Goal: Task Accomplishment & Management: Manage account settings

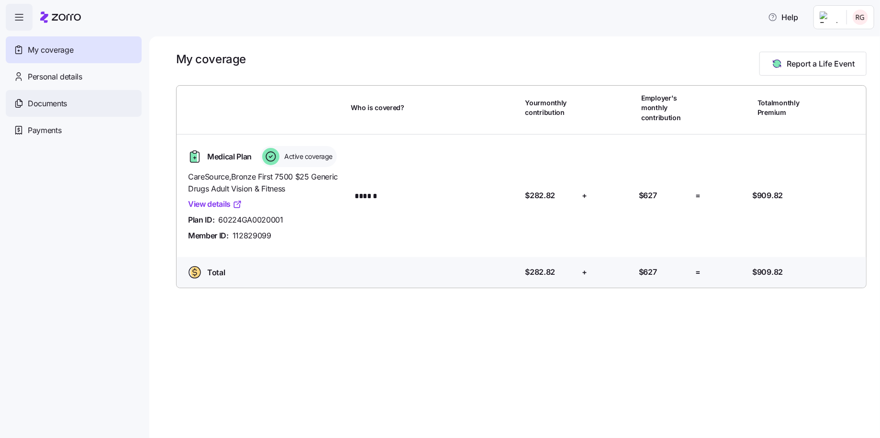
click at [58, 101] on span "Documents" at bounding box center [47, 104] width 39 height 12
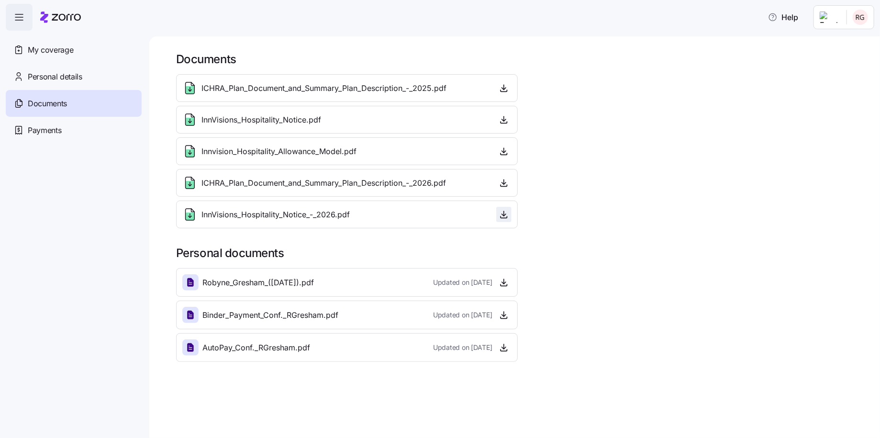
click at [506, 214] on icon "button" at bounding box center [504, 215] width 10 height 10
click at [502, 185] on icon "button" at bounding box center [504, 183] width 10 height 10
click at [505, 88] on icon "button" at bounding box center [504, 88] width 10 height 10
click at [501, 183] on icon "button" at bounding box center [504, 183] width 10 height 10
click at [505, 280] on icon "button" at bounding box center [504, 283] width 10 height 10
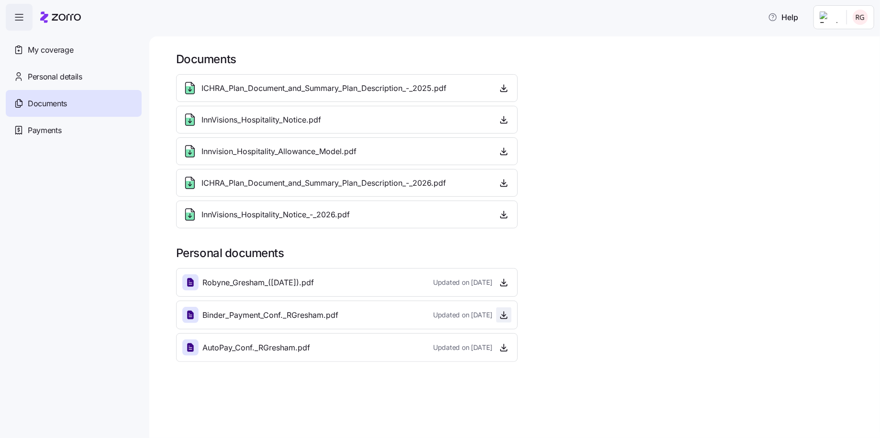
click at [504, 314] on icon "button" at bounding box center [504, 314] width 0 height 5
click at [504, 345] on icon "button" at bounding box center [504, 347] width 0 height 5
click at [50, 128] on span "Payments" at bounding box center [45, 130] width 34 height 12
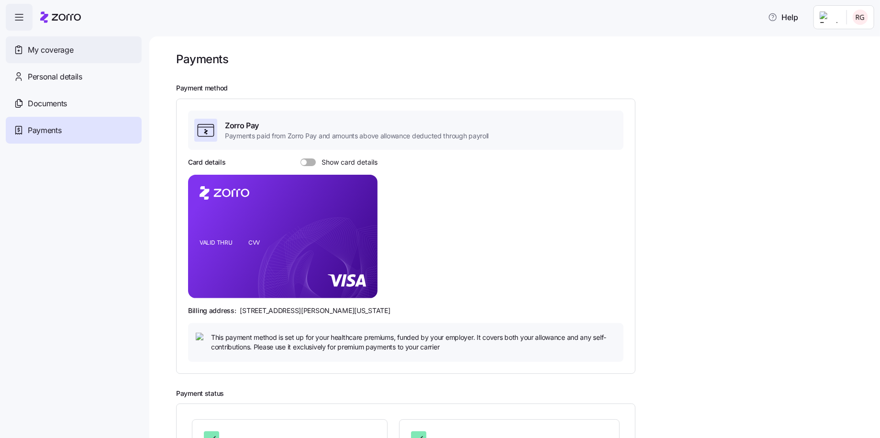
click at [50, 50] on span "My coverage" at bounding box center [50, 50] width 45 height 12
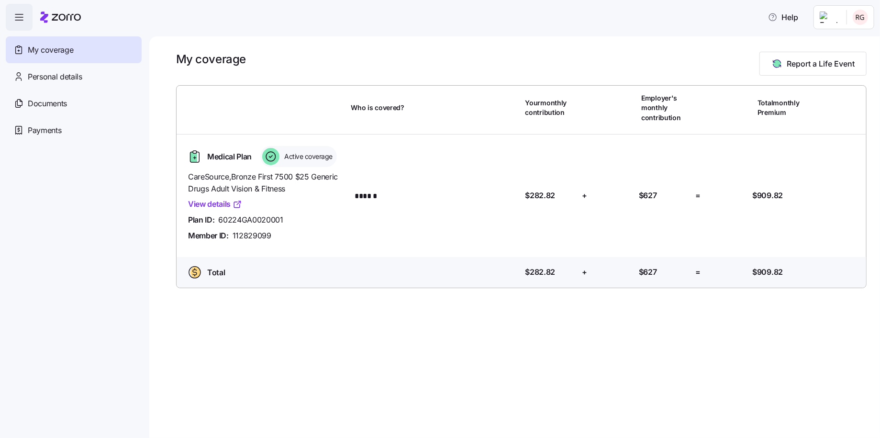
click at [211, 204] on link "View details" at bounding box center [215, 204] width 54 height 12
click at [46, 76] on span "Personal details" at bounding box center [55, 77] width 55 height 12
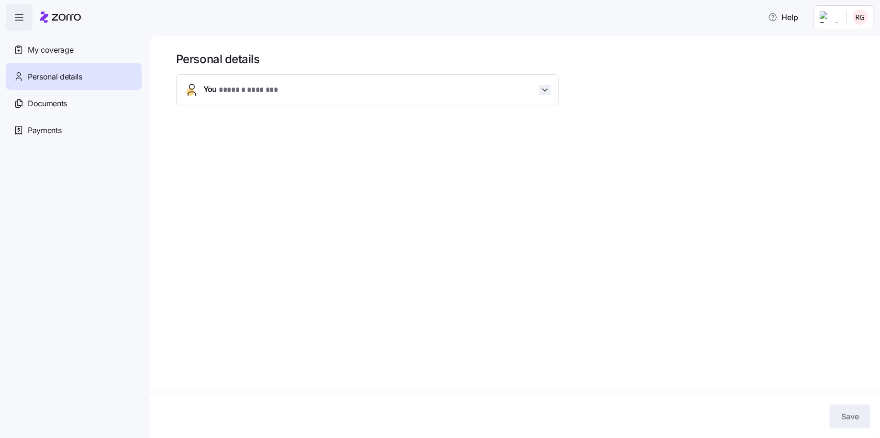
click at [543, 87] on icon "button" at bounding box center [545, 90] width 10 height 10
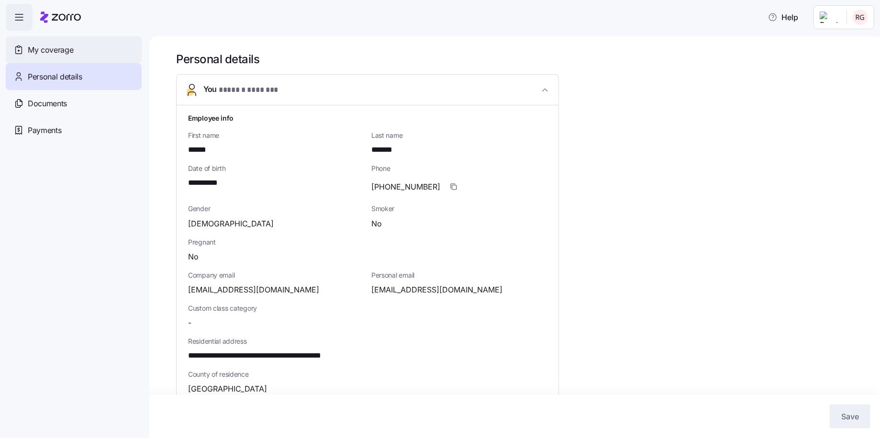
click at [38, 48] on span "My coverage" at bounding box center [50, 50] width 45 height 12
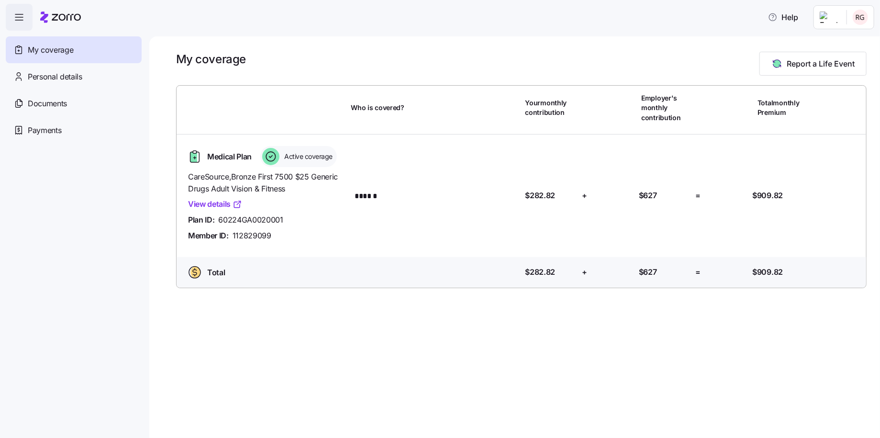
click at [20, 21] on icon "button" at bounding box center [18, 16] width 11 height 11
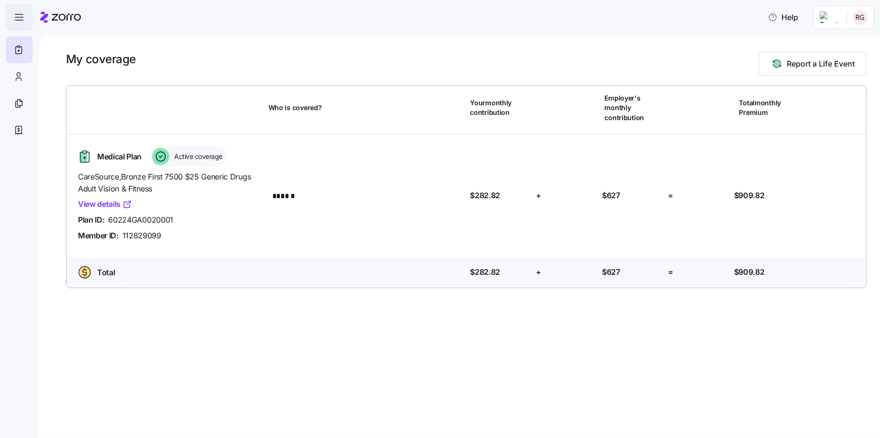
click at [17, 11] on icon "button" at bounding box center [18, 16] width 11 height 11
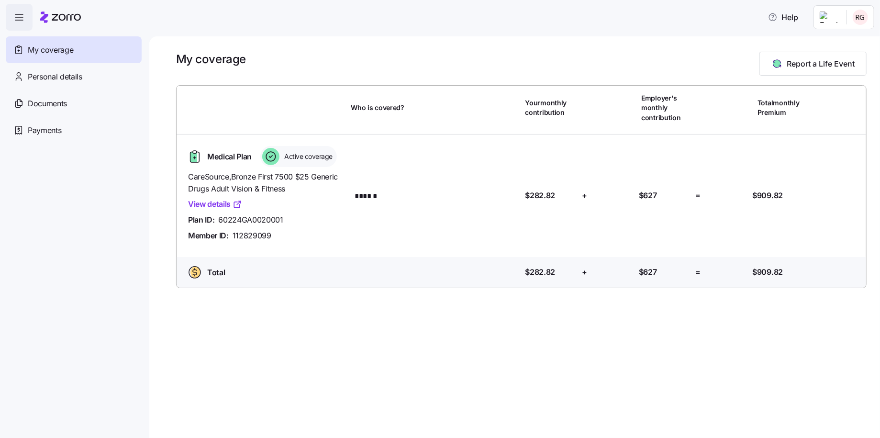
click at [19, 15] on icon "button" at bounding box center [18, 16] width 11 height 11
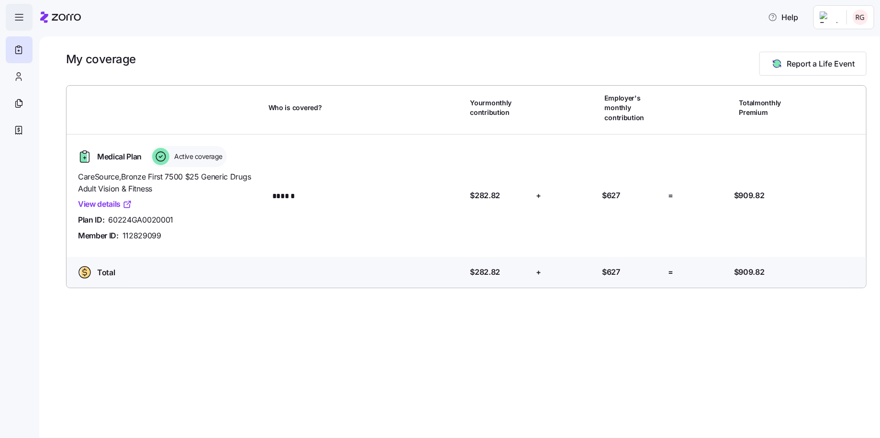
click at [19, 15] on icon "button" at bounding box center [18, 16] width 11 height 11
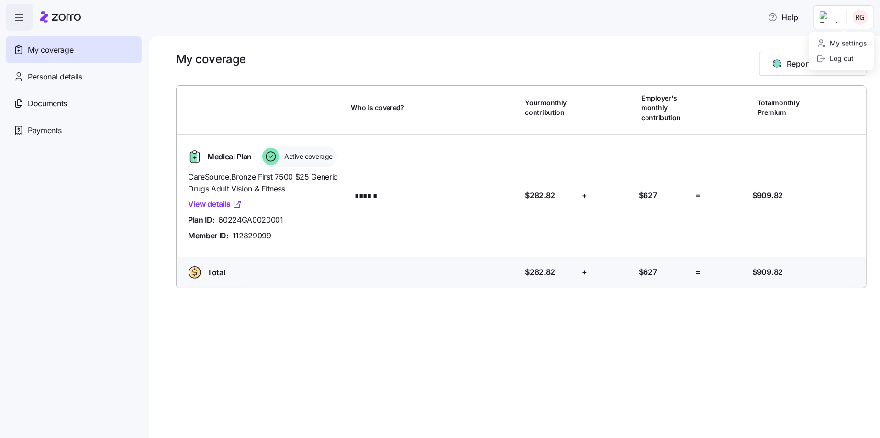
click at [856, 18] on html "Help My coverage Personal details Documents Partners hub Payments My coverage R…" at bounding box center [440, 216] width 880 height 432
drag, startPoint x: 663, startPoint y: 50, endPoint x: 677, endPoint y: 58, distance: 15.9
click at [663, 51] on html "Help My coverage Personal details Documents Partners hub Payments My coverage R…" at bounding box center [440, 216] width 880 height 432
click at [585, 66] on div "My coverage Report a Life Event" at bounding box center [521, 64] width 691 height 24
click at [860, 14] on html "Help My coverage Personal details Documents Partners hub Payments My coverage R…" at bounding box center [440, 216] width 880 height 432
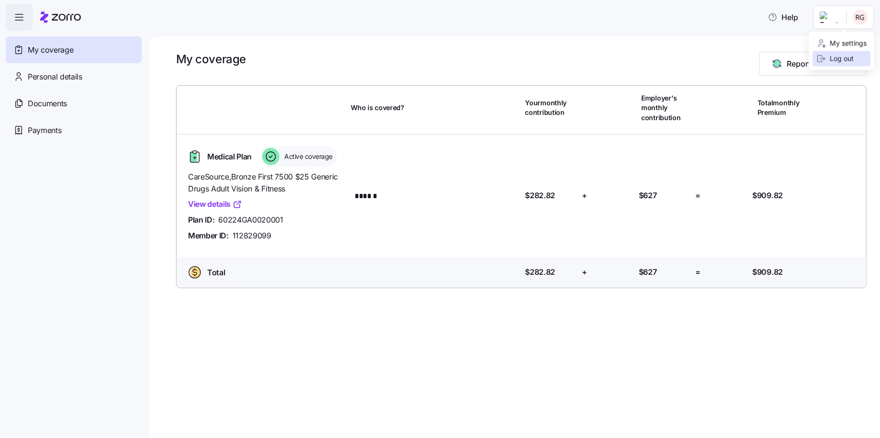
click at [833, 57] on div "Log out" at bounding box center [835, 59] width 37 height 11
